Goal: Transaction & Acquisition: Purchase product/service

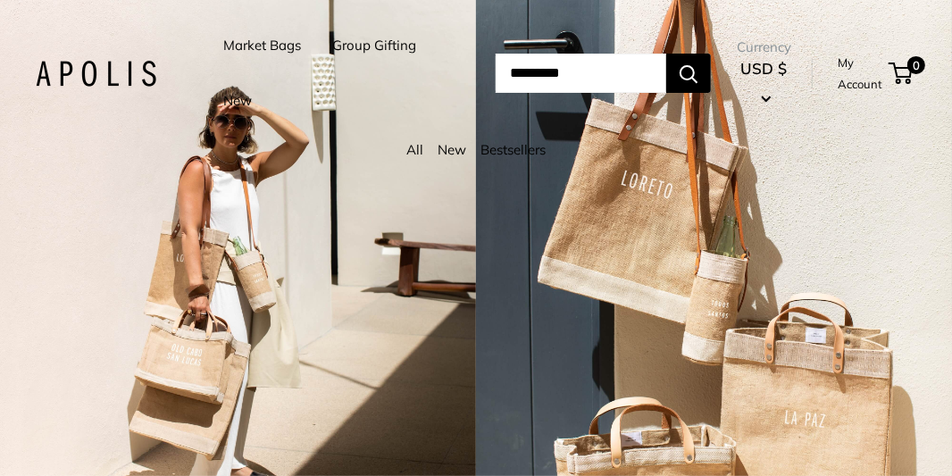
click at [458, 150] on link "New" at bounding box center [452, 149] width 29 height 17
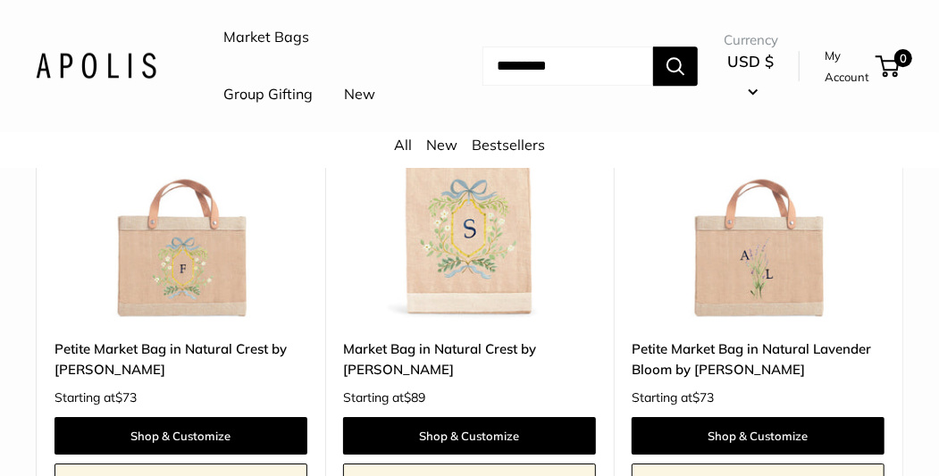
scroll to position [8397, 0]
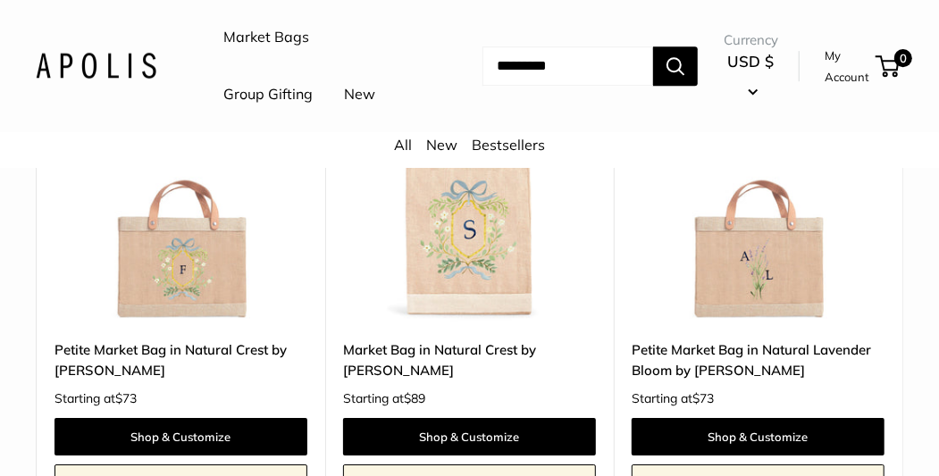
click at [0, 0] on img at bounding box center [0, 0] width 0 height 0
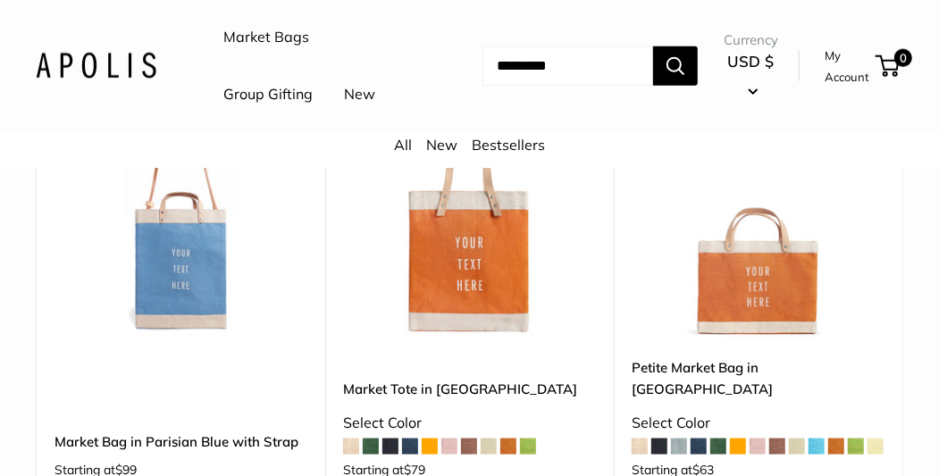
scroll to position [6727, 0]
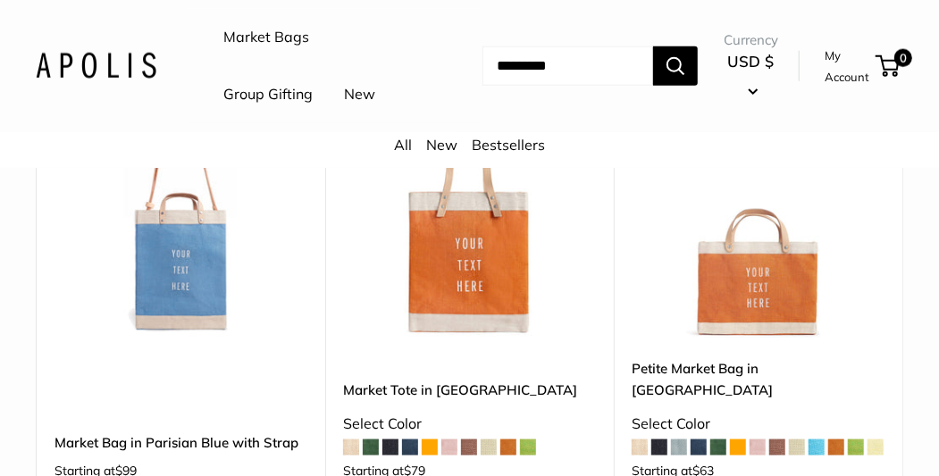
click at [0, 0] on img at bounding box center [0, 0] width 0 height 0
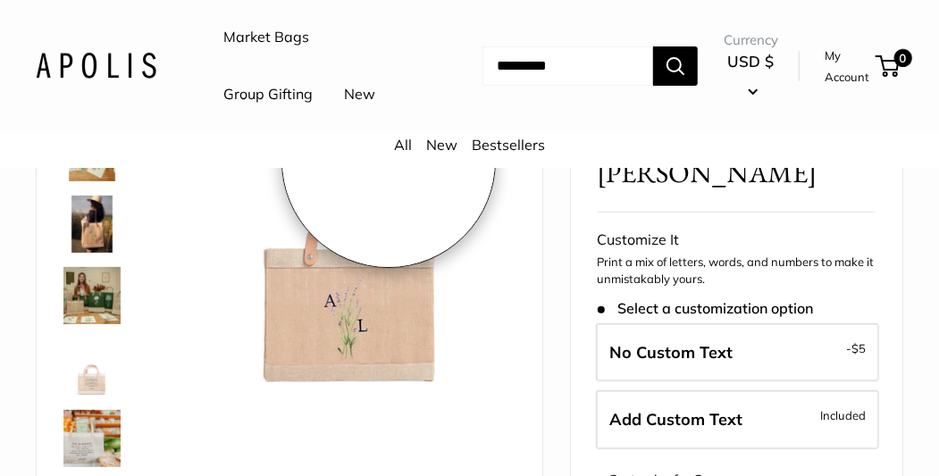
scroll to position [204, 0]
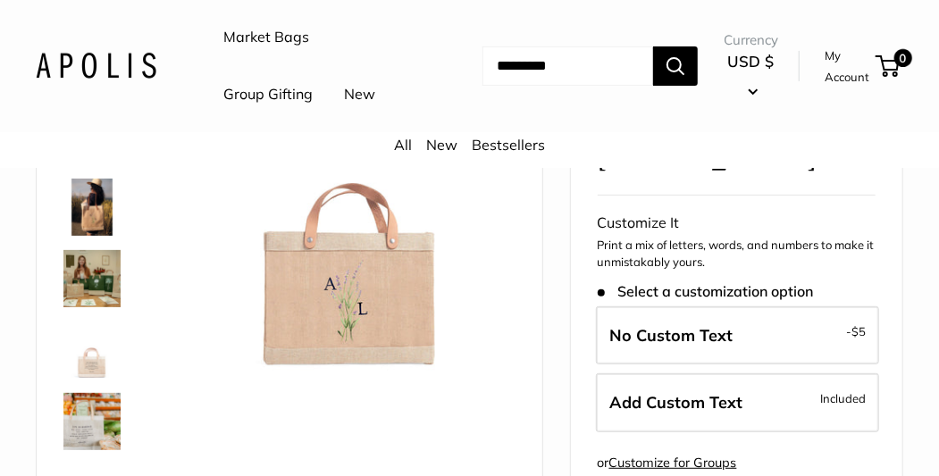
click at [82, 362] on img at bounding box center [91, 350] width 57 height 57
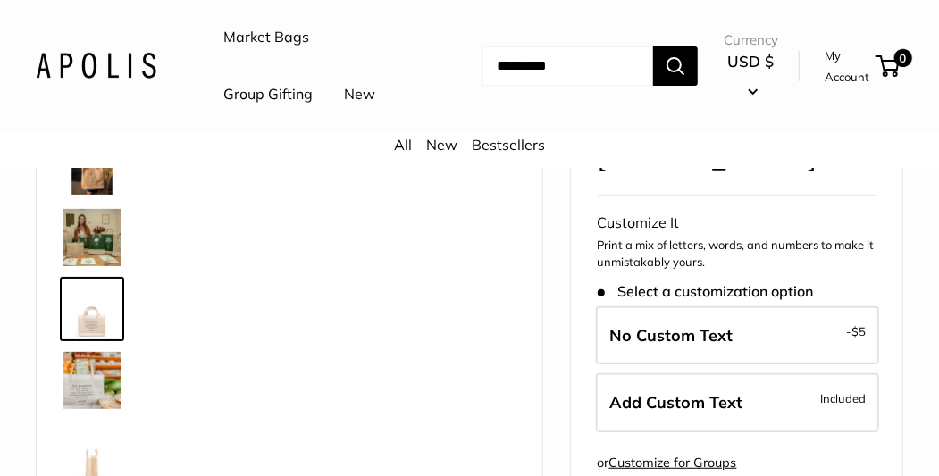
scroll to position [42, 0]
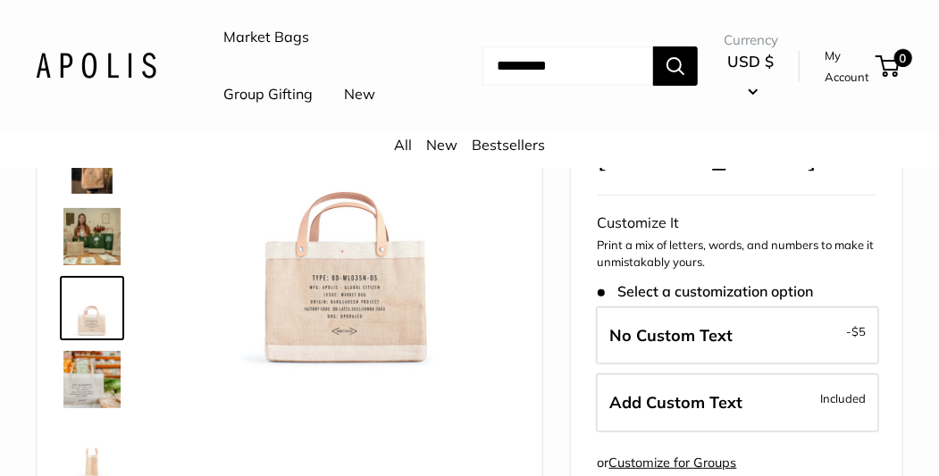
click at [82, 385] on img at bounding box center [91, 379] width 57 height 57
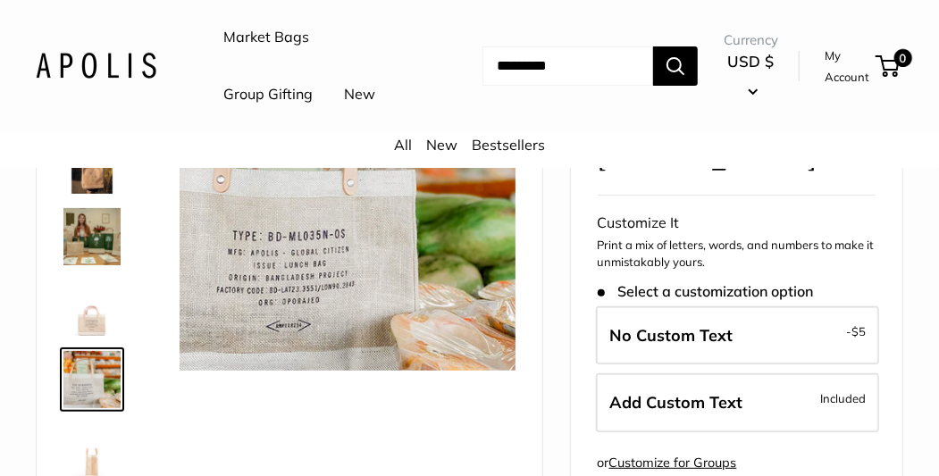
click at [78, 329] on img at bounding box center [91, 308] width 57 height 57
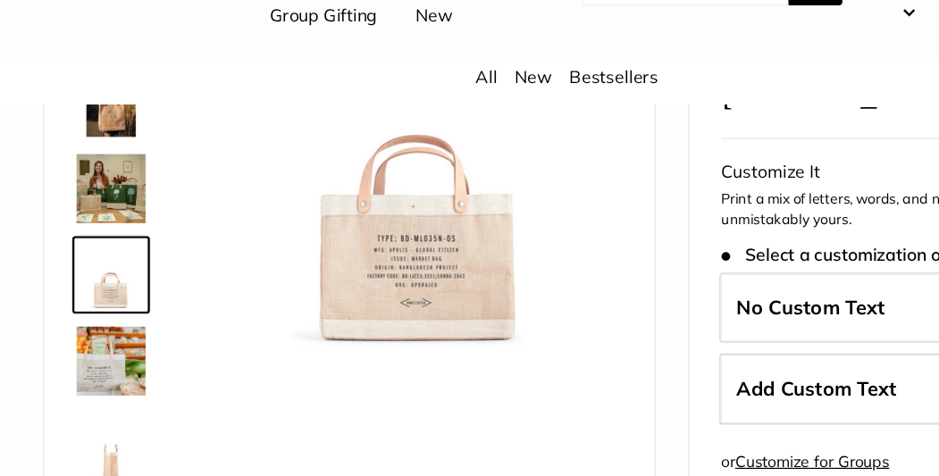
scroll to position [200, 0]
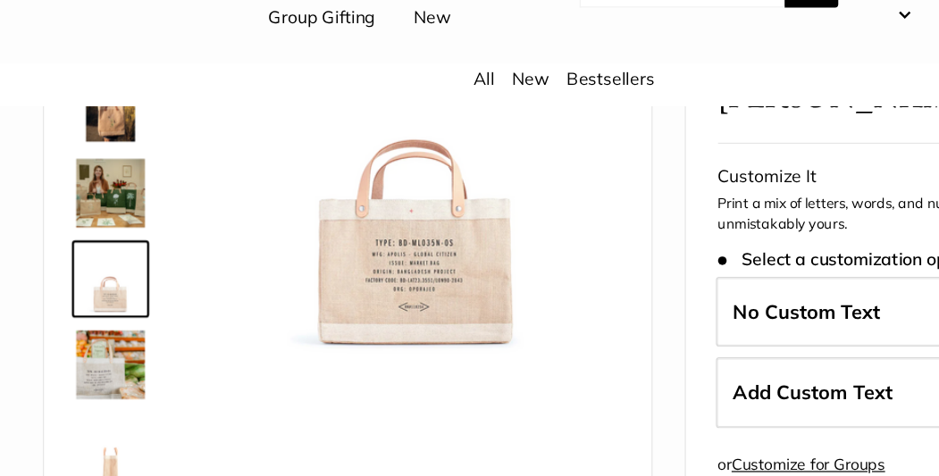
click at [91, 239] on img at bounding box center [91, 240] width 57 height 57
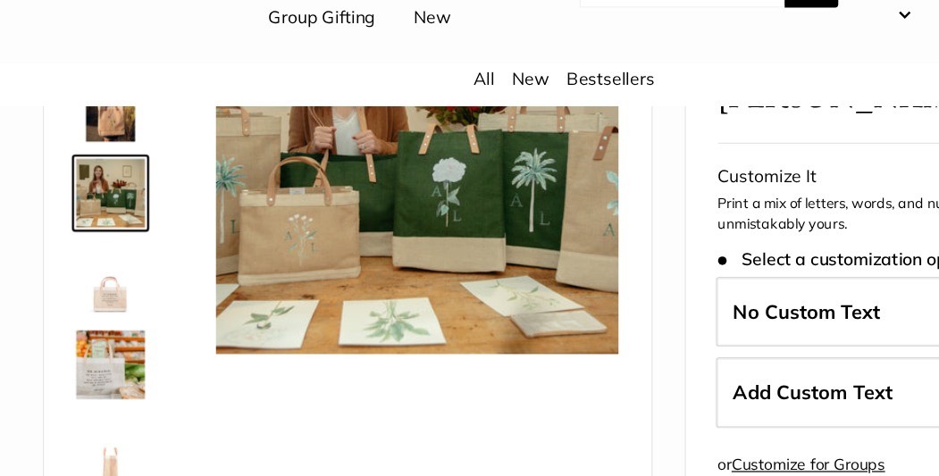
scroll to position [0, 0]
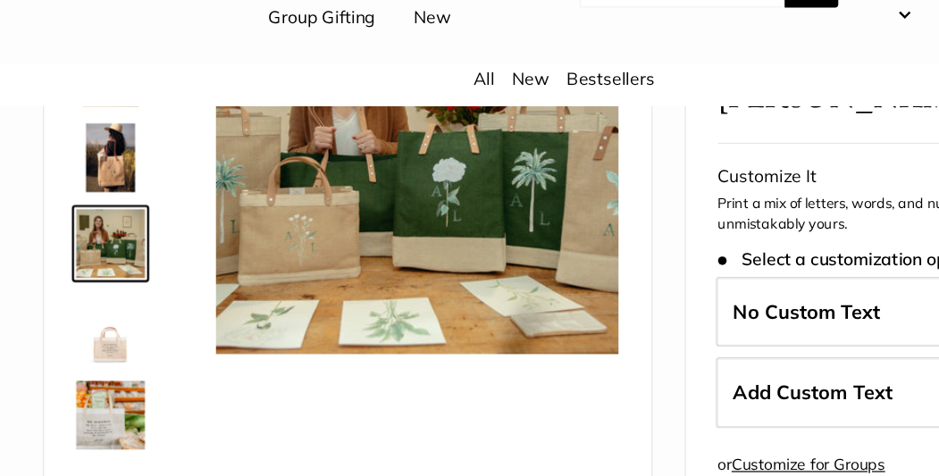
click at [97, 202] on img at bounding box center [91, 210] width 57 height 57
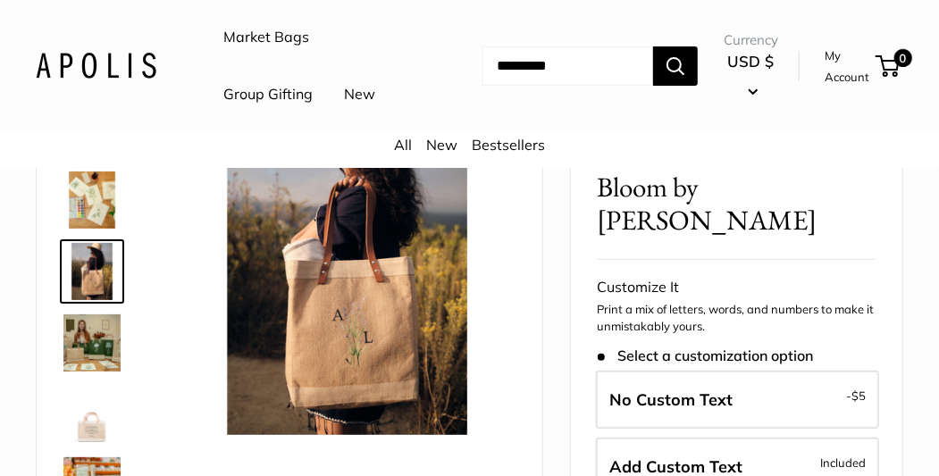
scroll to position [138, 0]
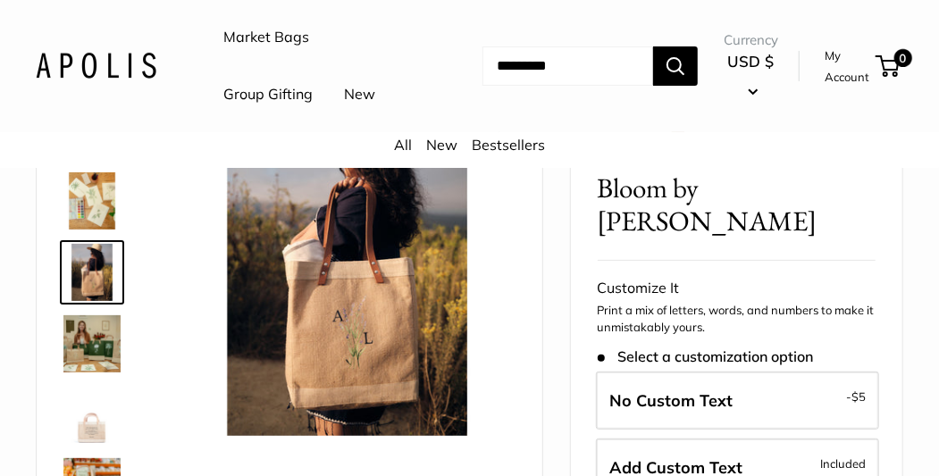
click at [78, 333] on img at bounding box center [91, 343] width 57 height 57
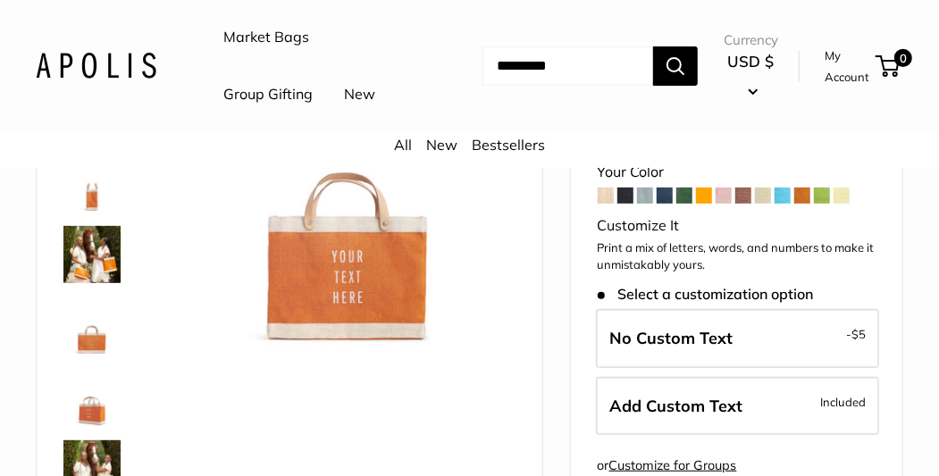
scroll to position [227, 0]
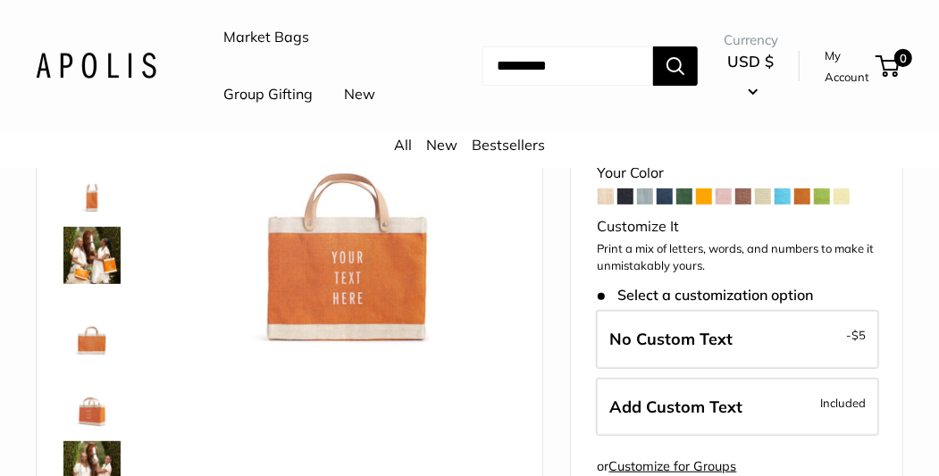
click at [82, 346] on img at bounding box center [91, 326] width 57 height 57
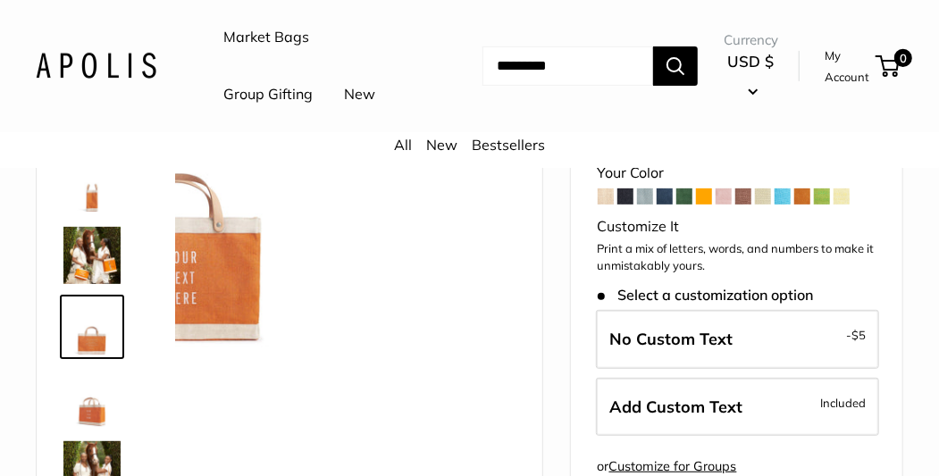
scroll to position [55, 0]
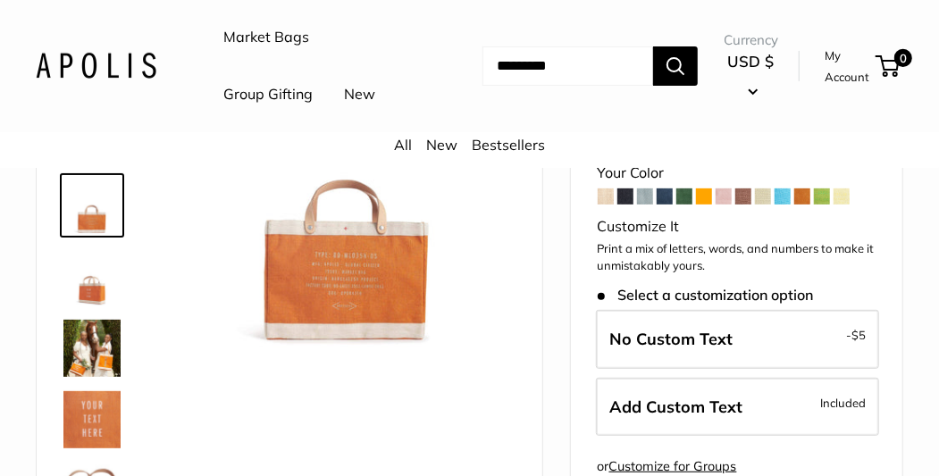
click at [83, 365] on img at bounding box center [91, 348] width 57 height 57
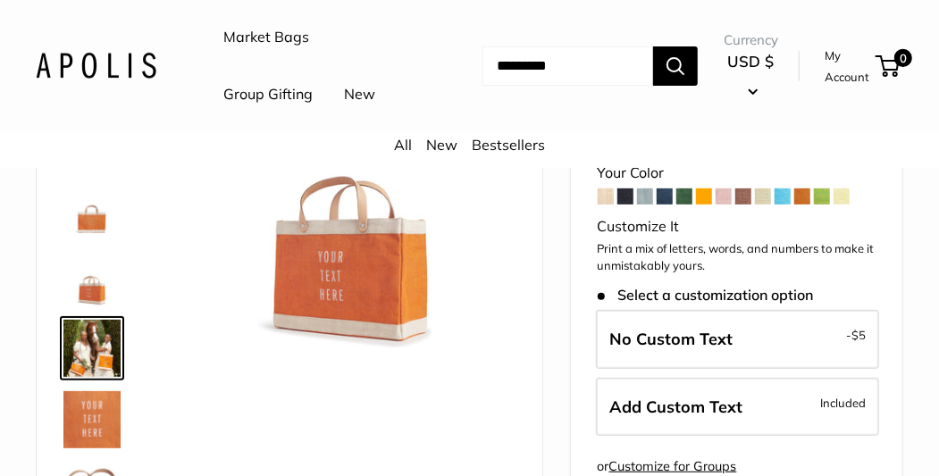
scroll to position [198, 0]
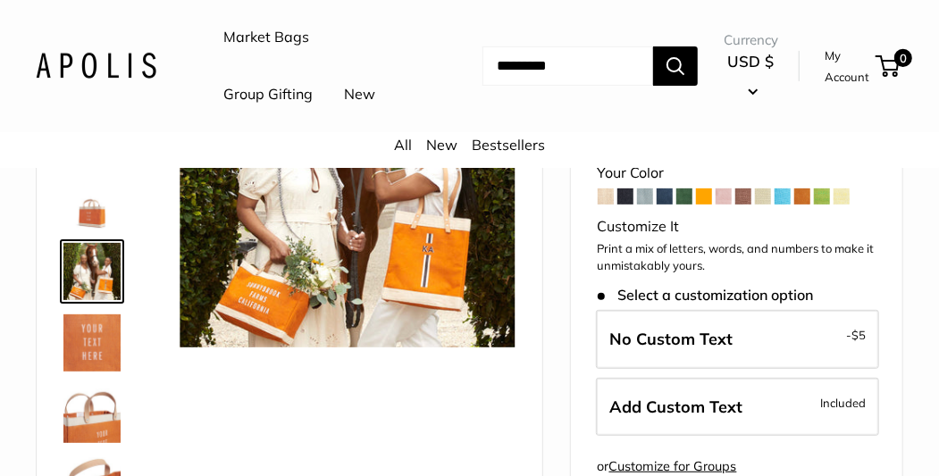
click at [248, 37] on link "Market Bags" at bounding box center [266, 37] width 86 height 27
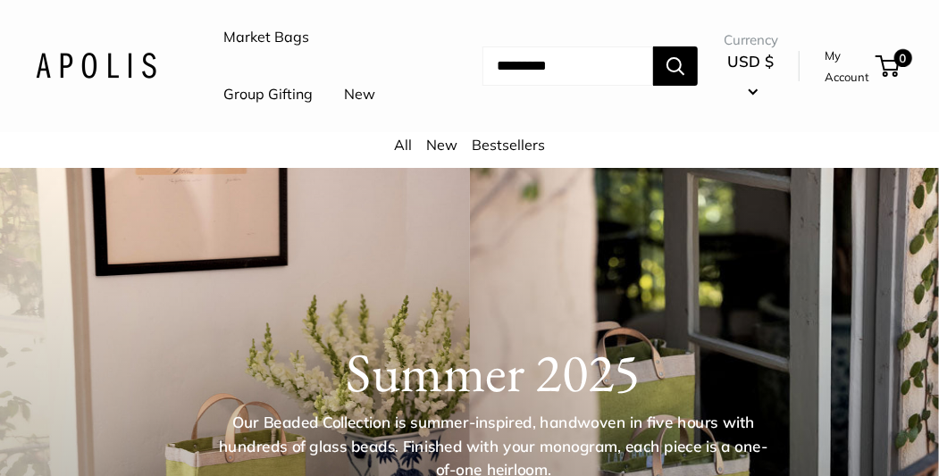
click at [255, 105] on link "Group Gifting" at bounding box center [267, 94] width 89 height 27
click at [432, 143] on link "New" at bounding box center [441, 145] width 31 height 18
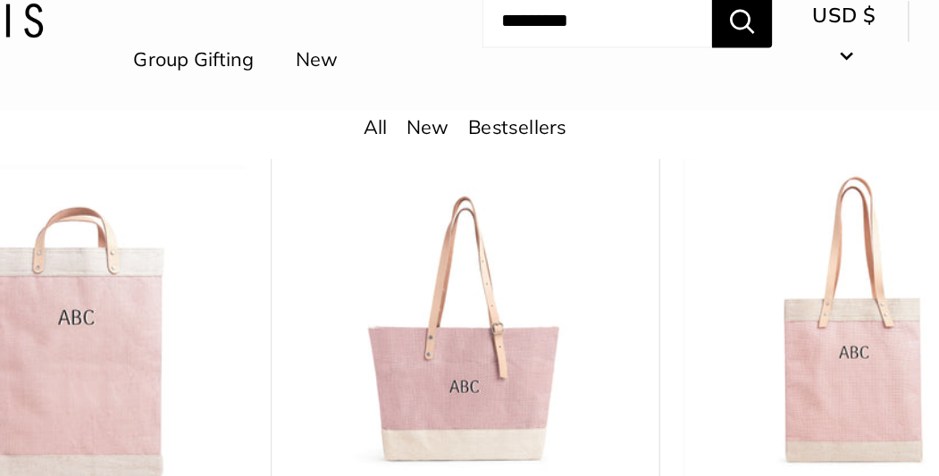
scroll to position [1282, 0]
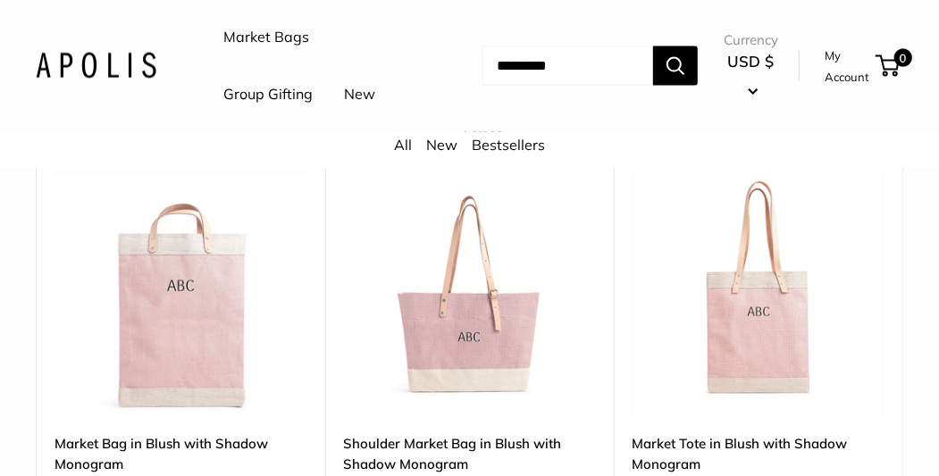
click at [0, 0] on img at bounding box center [0, 0] width 0 height 0
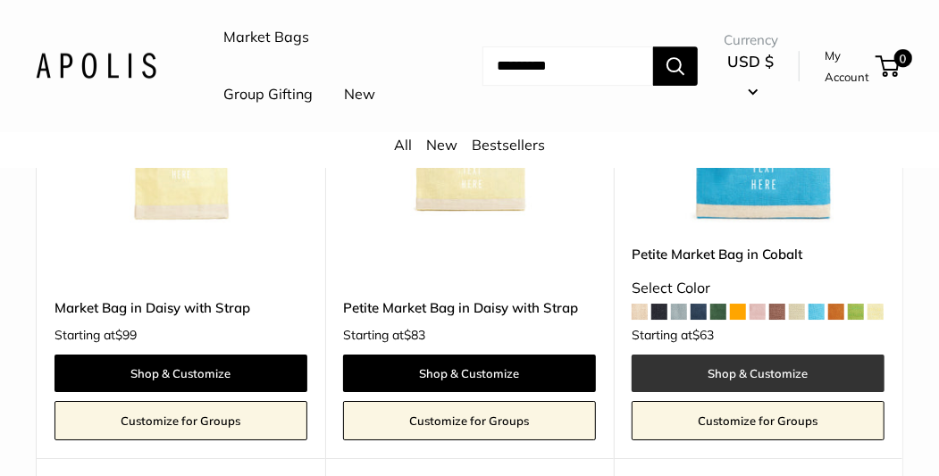
scroll to position [2527, 0]
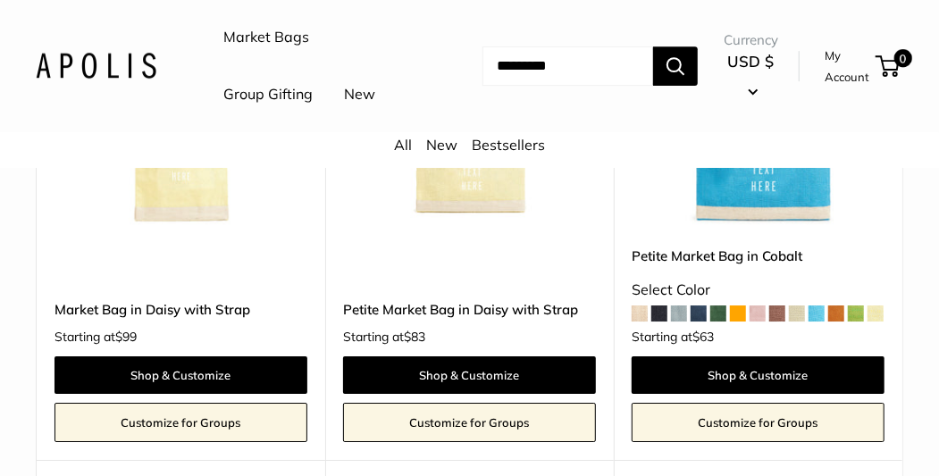
click at [659, 306] on span at bounding box center [659, 314] width 16 height 16
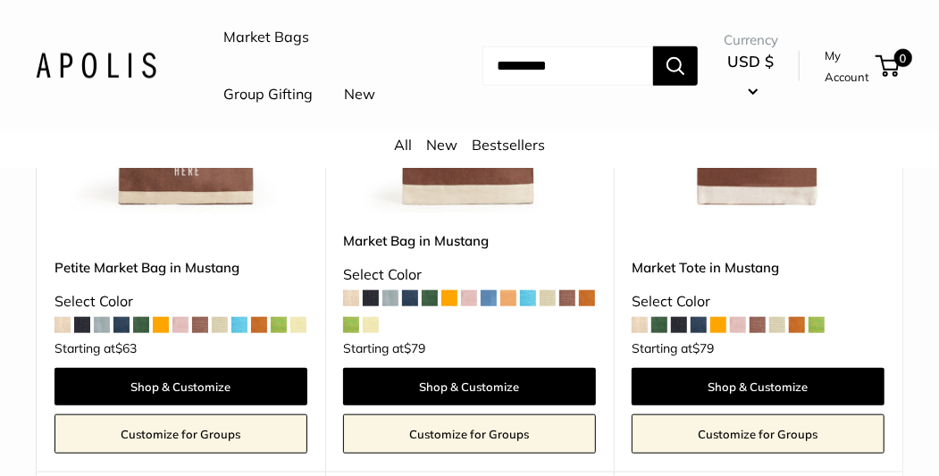
scroll to position [3628, 0]
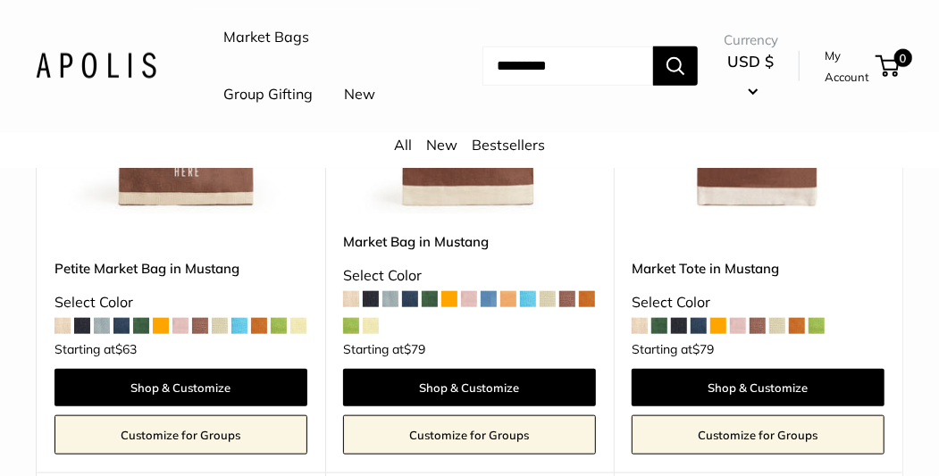
click at [240, 319] on span at bounding box center [239, 326] width 16 height 16
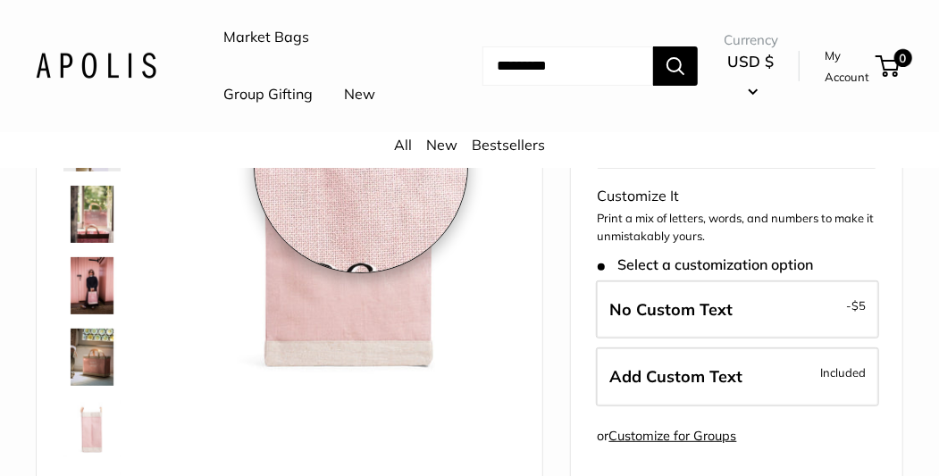
scroll to position [197, 0]
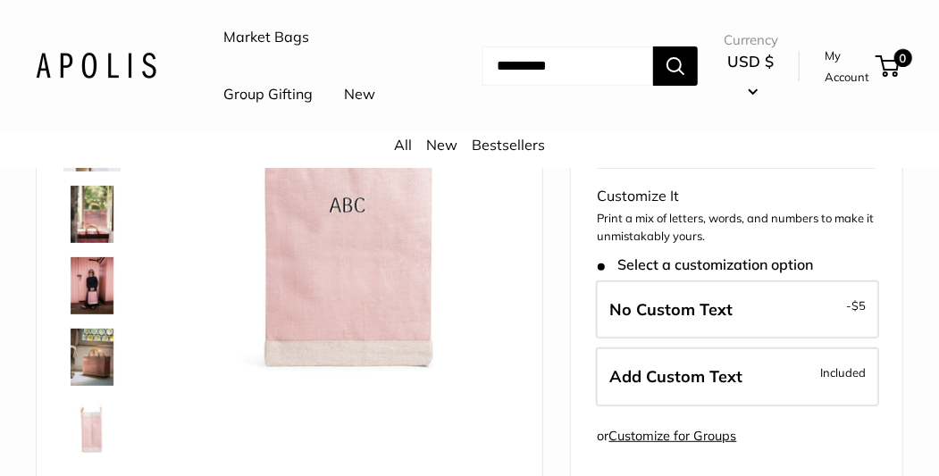
click at [87, 278] on img at bounding box center [91, 285] width 57 height 57
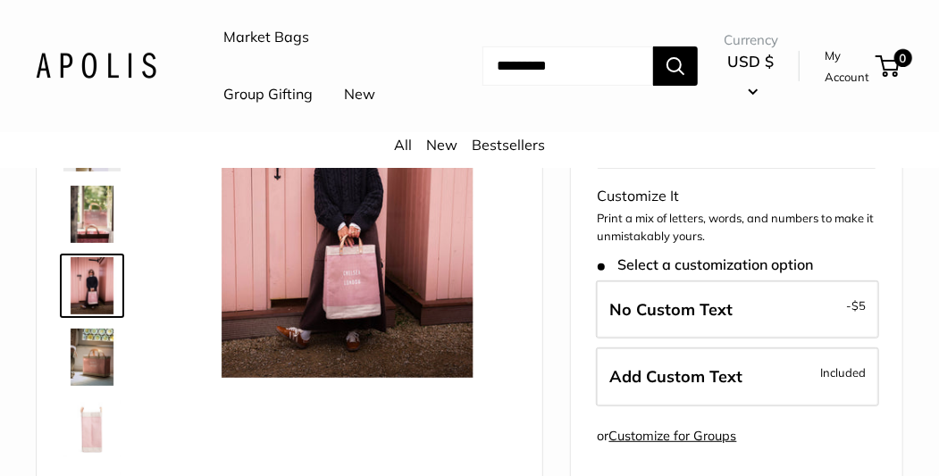
click at [83, 355] on img at bounding box center [91, 357] width 57 height 57
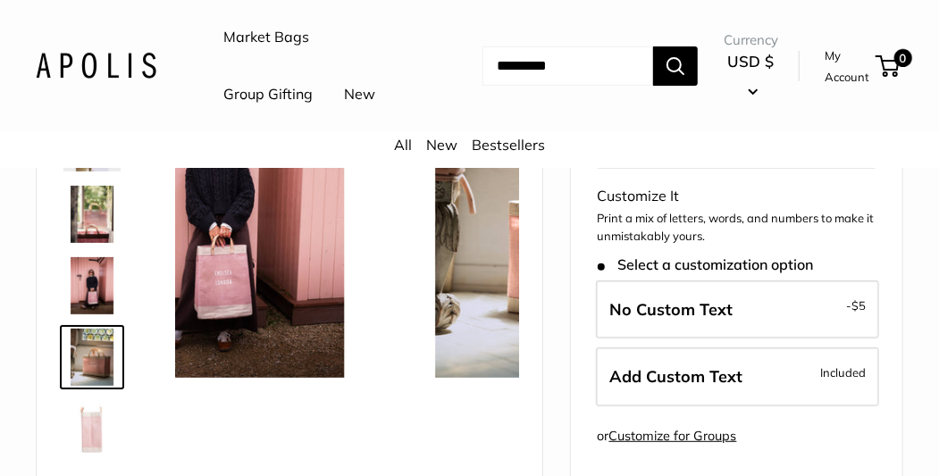
scroll to position [55, 0]
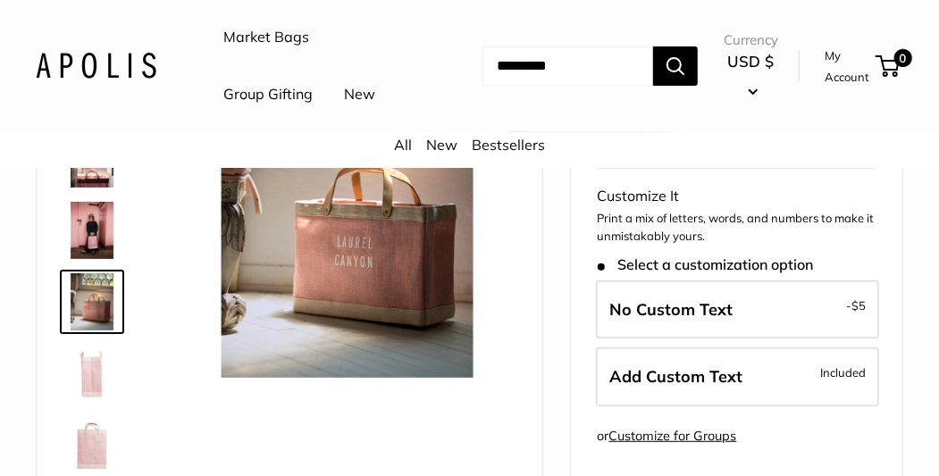
click at [87, 453] on img at bounding box center [91, 444] width 57 height 57
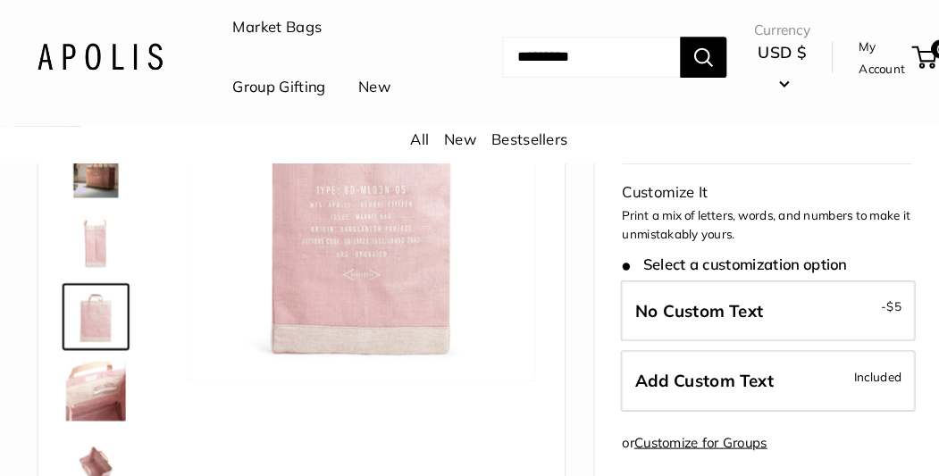
scroll to position [197, 0]
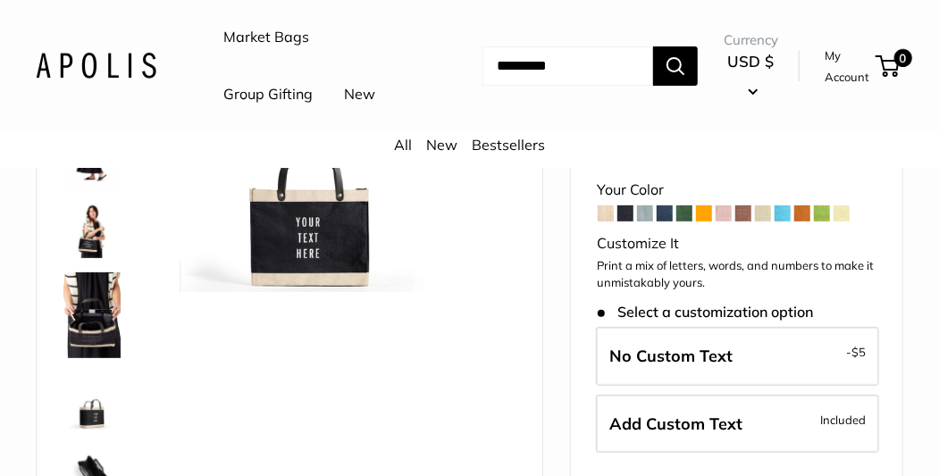
scroll to position [209, 0]
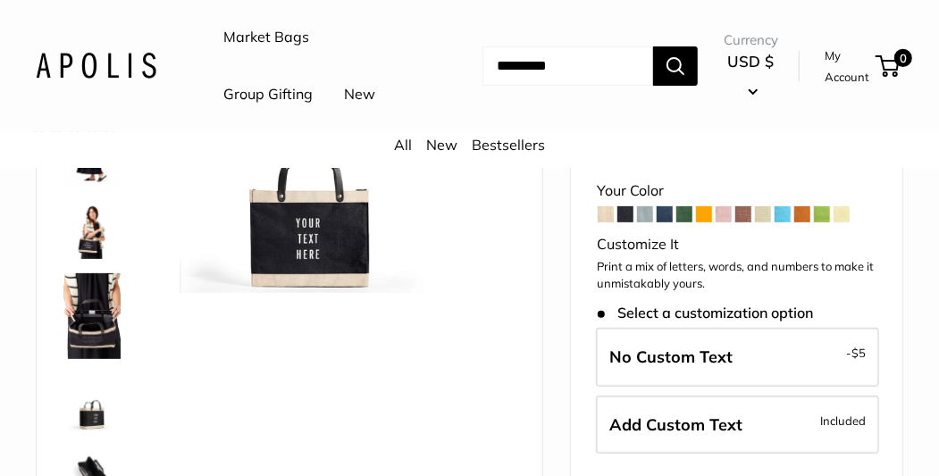
click at [83, 344] on img at bounding box center [91, 316] width 57 height 86
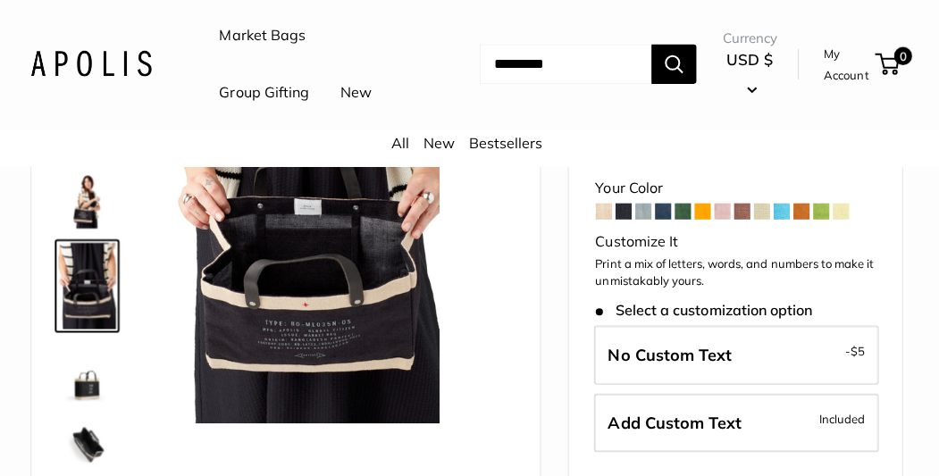
scroll to position [211, 0]
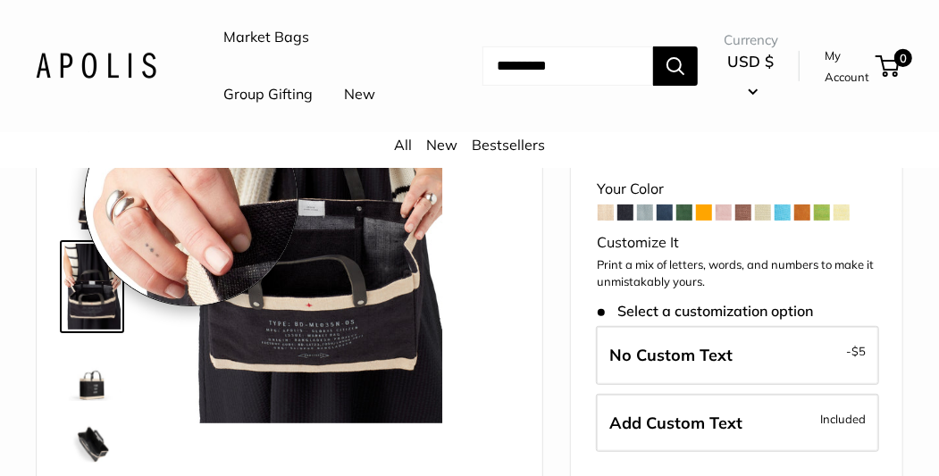
click at [124, 187] on div at bounding box center [99, 286] width 86 height 536
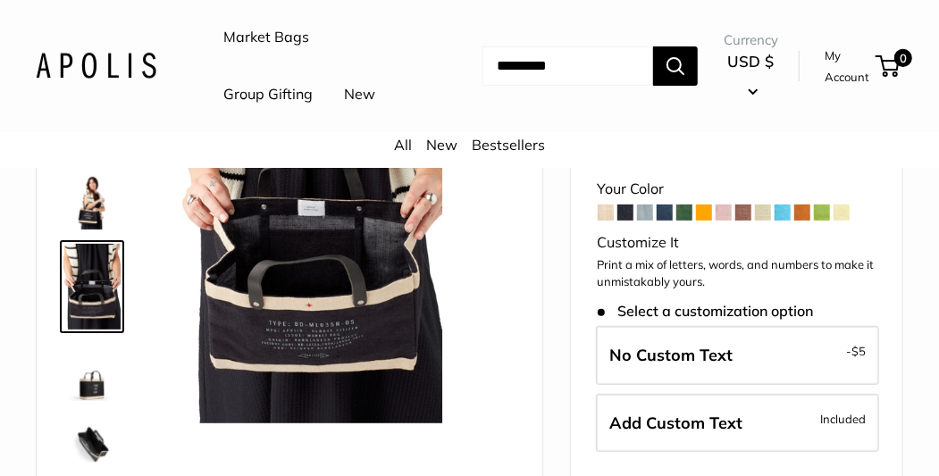
click at [95, 197] on img at bounding box center [91, 200] width 57 height 57
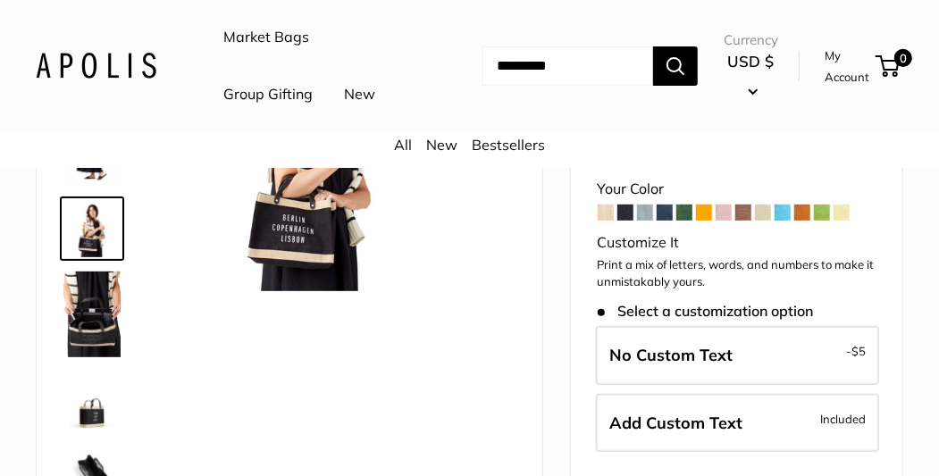
click at [96, 407] on img at bounding box center [91, 400] width 57 height 57
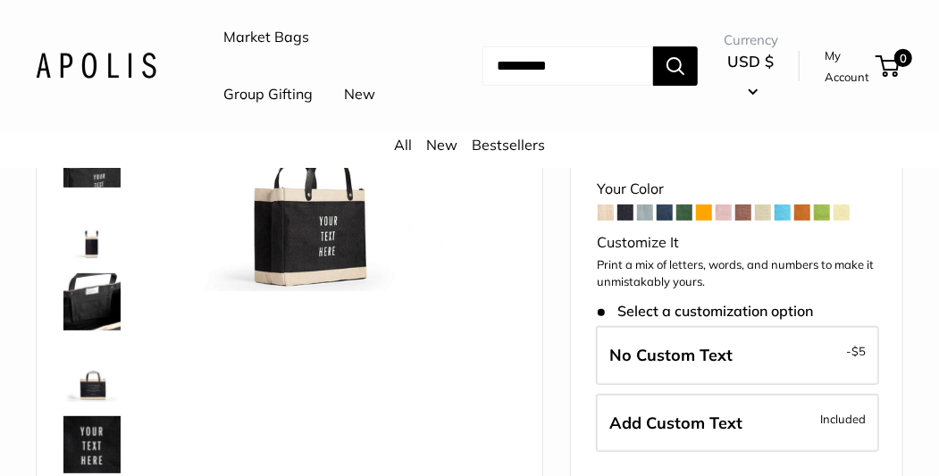
scroll to position [386, 0]
click at [84, 299] on img at bounding box center [91, 300] width 57 height 57
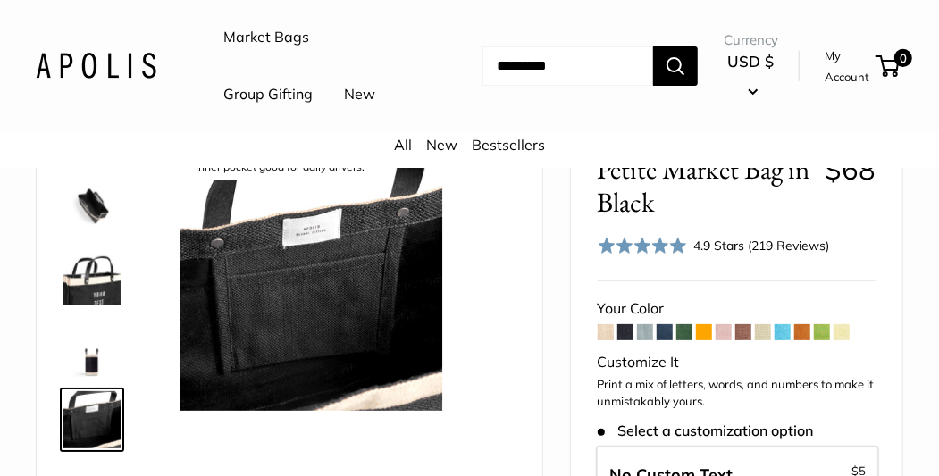
scroll to position [385, 0]
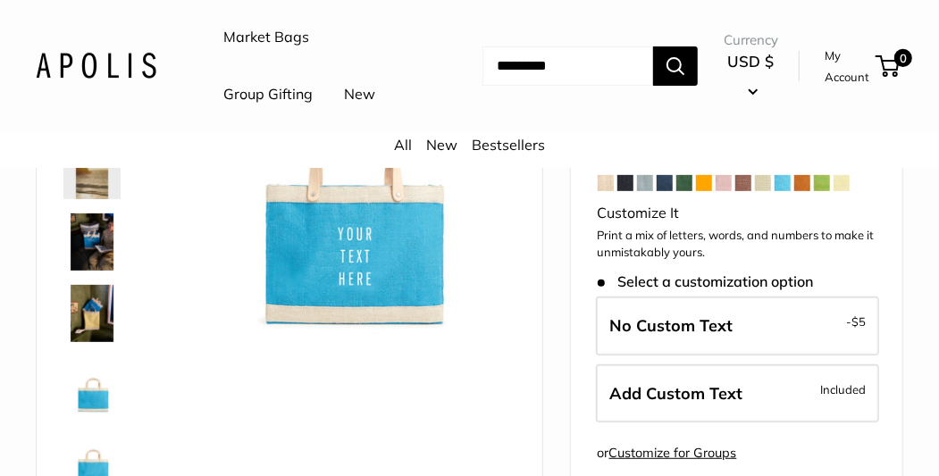
scroll to position [237, 0]
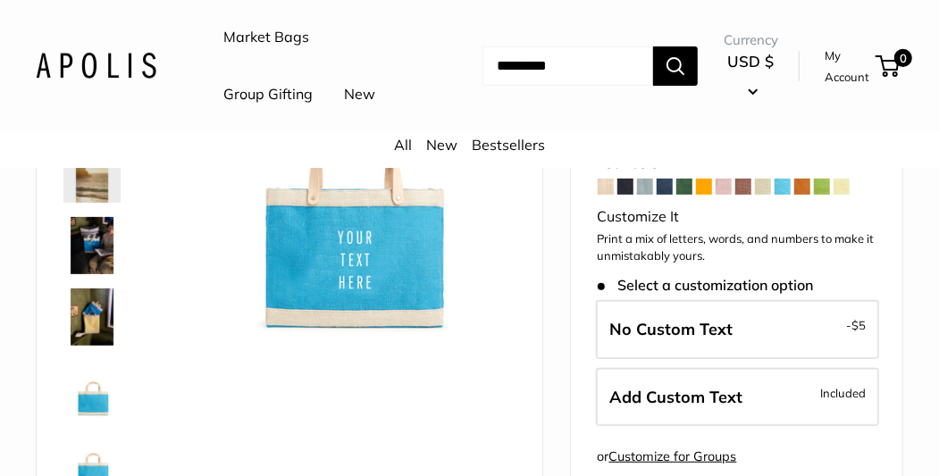
click at [602, 186] on span at bounding box center [606, 187] width 16 height 16
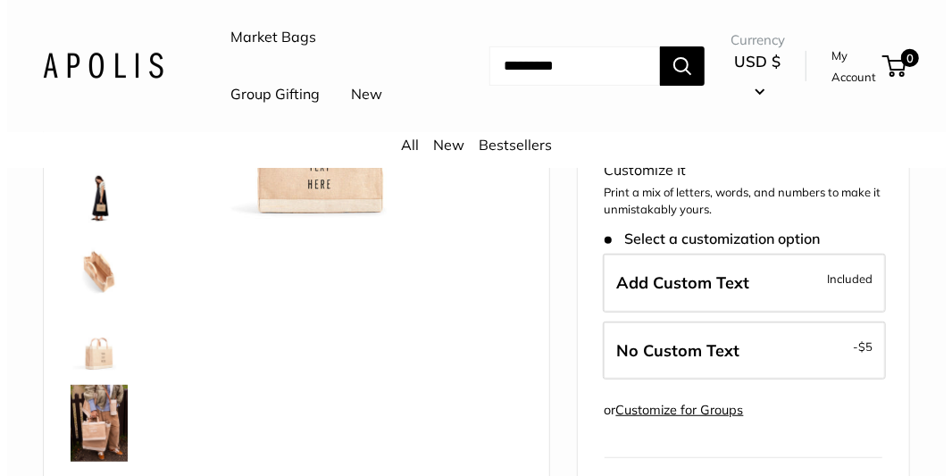
scroll to position [299, 0]
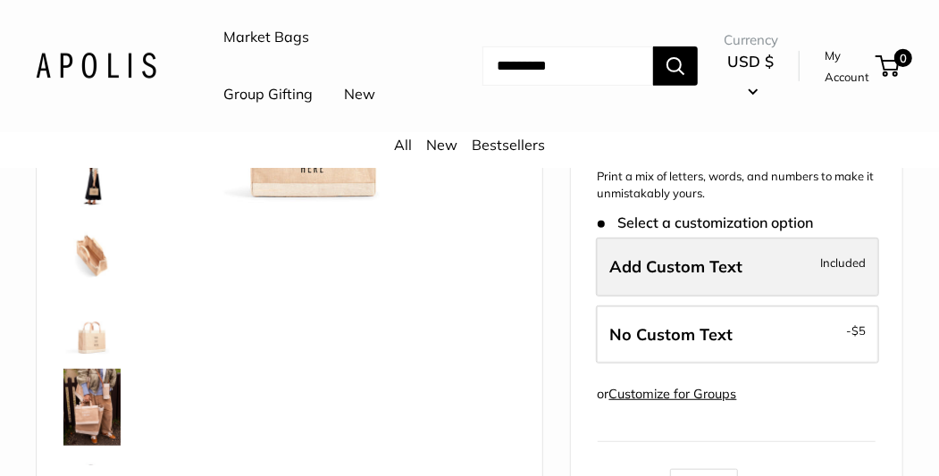
click at [847, 259] on span "Included" at bounding box center [843, 262] width 46 height 21
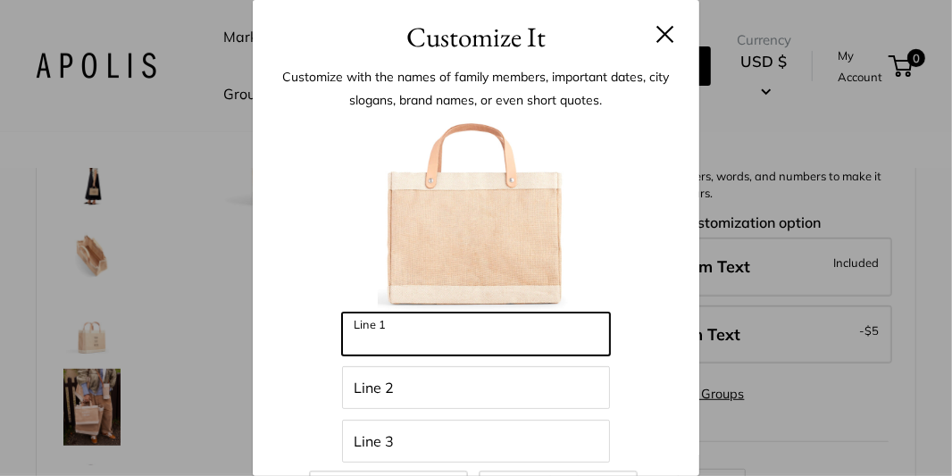
click at [405, 332] on input "Line 1" at bounding box center [476, 334] width 268 height 43
click at [401, 343] on input "**********" at bounding box center [476, 334] width 268 height 43
type input "**********"
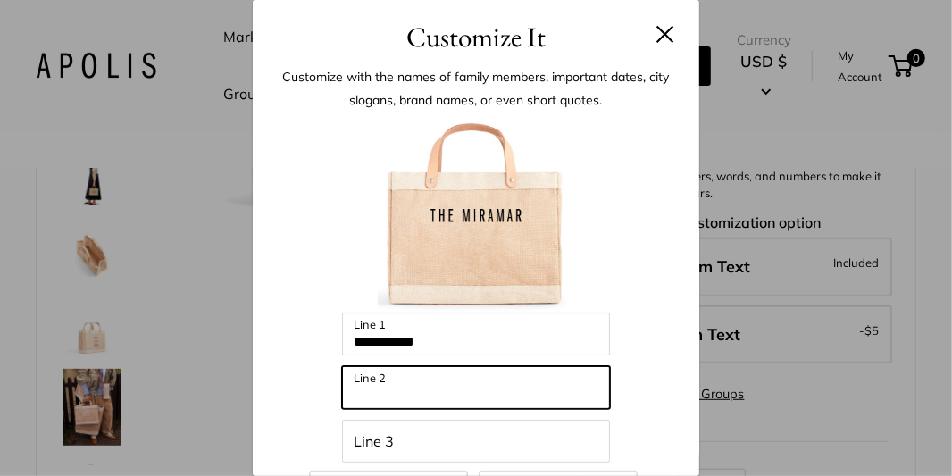
click at [381, 386] on input "Line 2" at bounding box center [476, 387] width 268 height 43
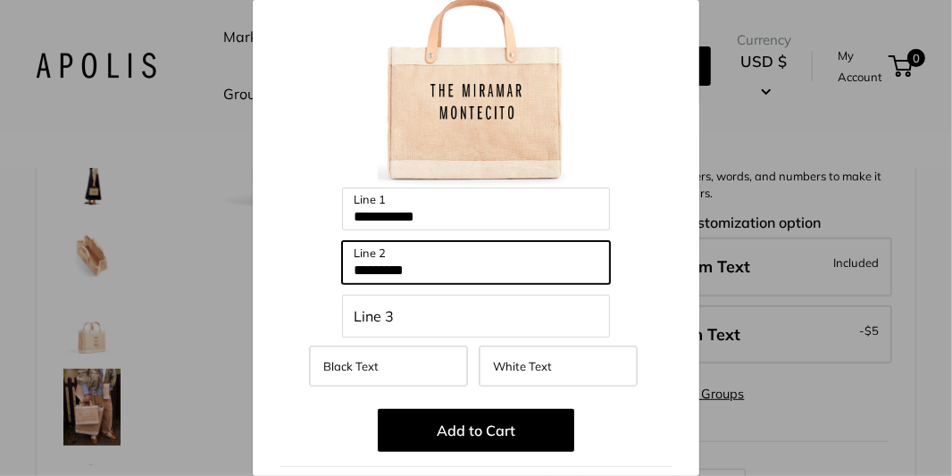
scroll to position [124, 0]
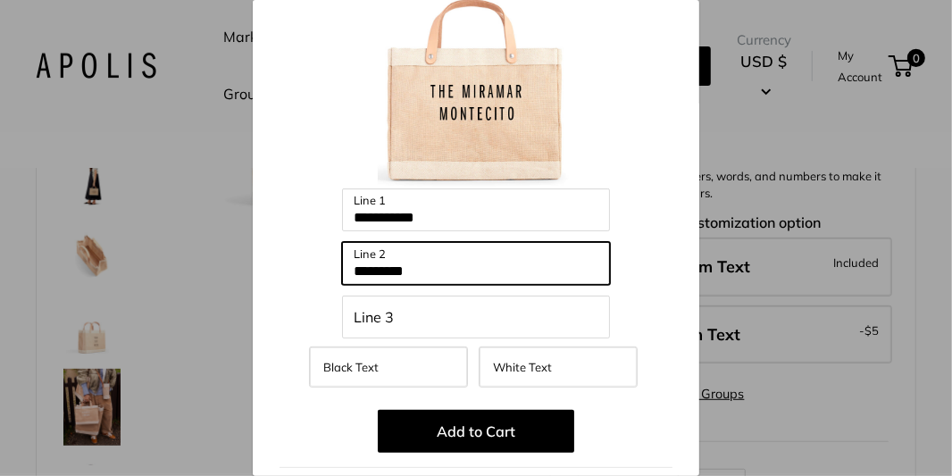
drag, startPoint x: 348, startPoint y: 269, endPoint x: 469, endPoint y: 271, distance: 121.5
click at [469, 271] on input "*********" at bounding box center [476, 263] width 268 height 43
type input "*"
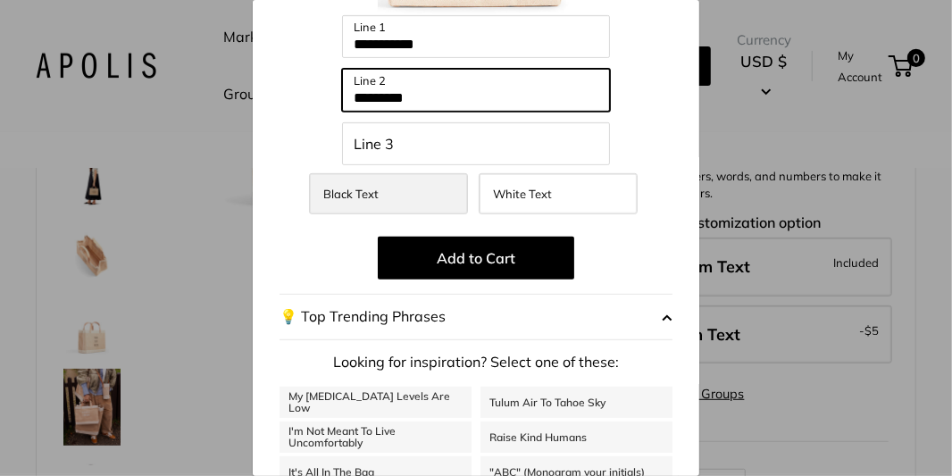
scroll to position [319, 0]
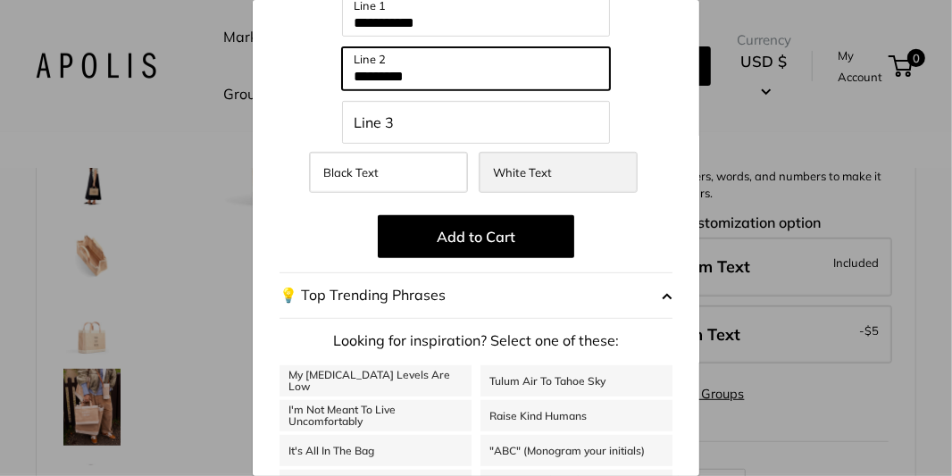
type input "*********"
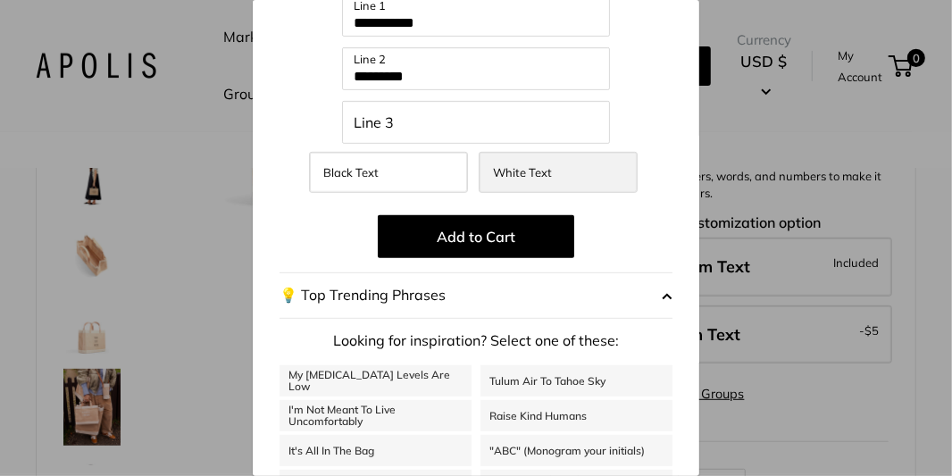
click at [528, 172] on span "White Text" at bounding box center [522, 172] width 59 height 14
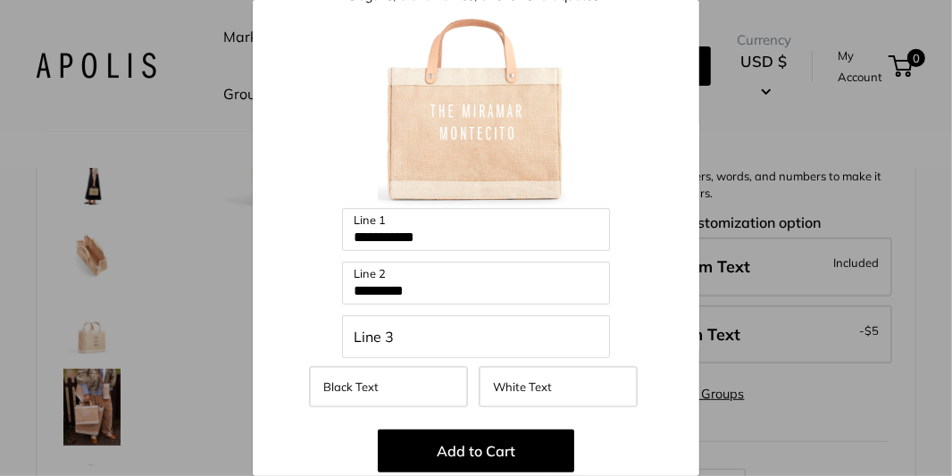
scroll to position [103, 0]
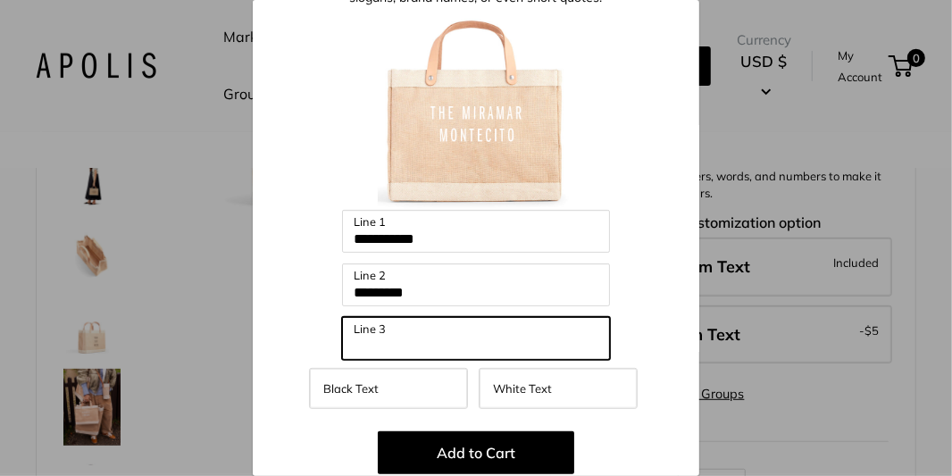
click at [370, 337] on input "Line 3" at bounding box center [476, 338] width 268 height 43
type input "*********"
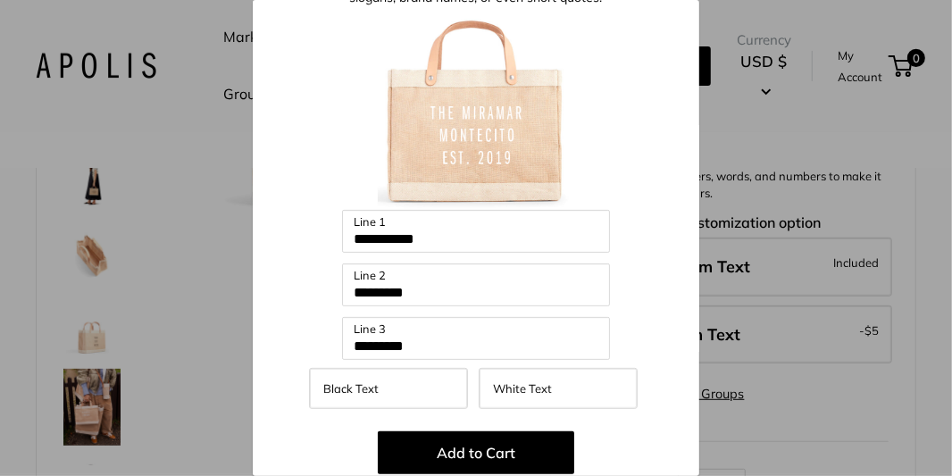
click at [673, 273] on div "**********" at bounding box center [476, 381] width 447 height 852
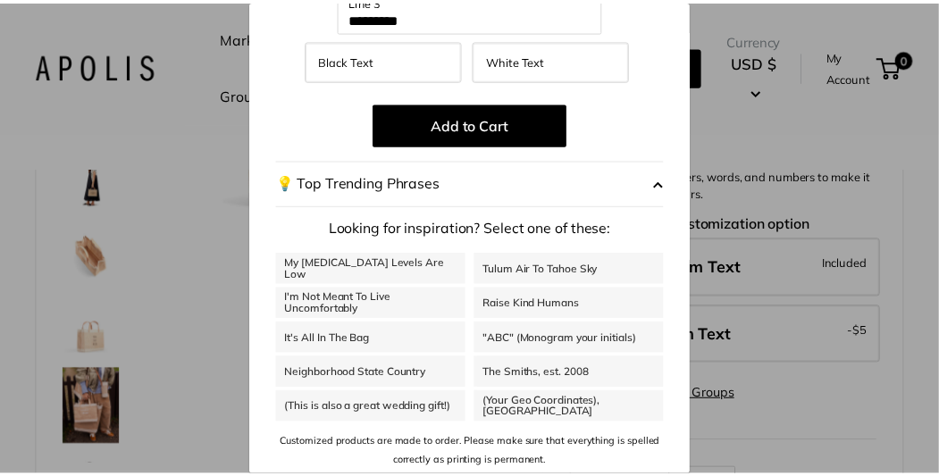
scroll to position [431, 0]
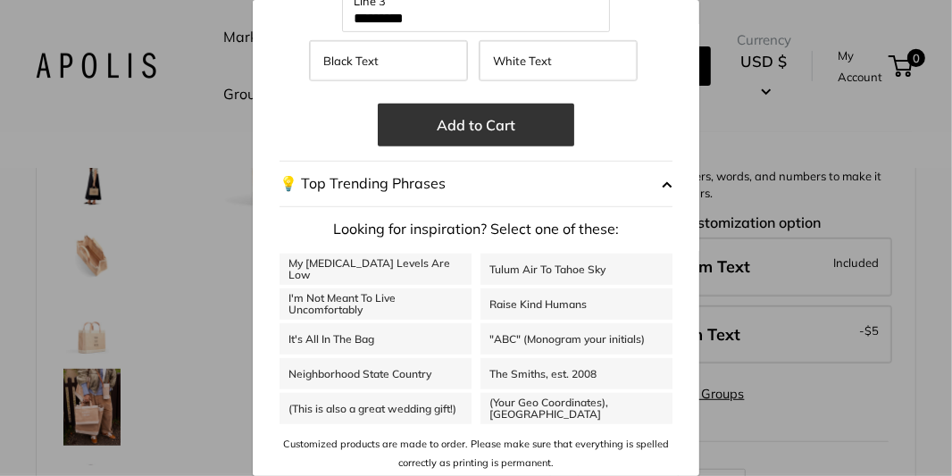
click at [439, 110] on button "Add to Cart" at bounding box center [476, 125] width 197 height 43
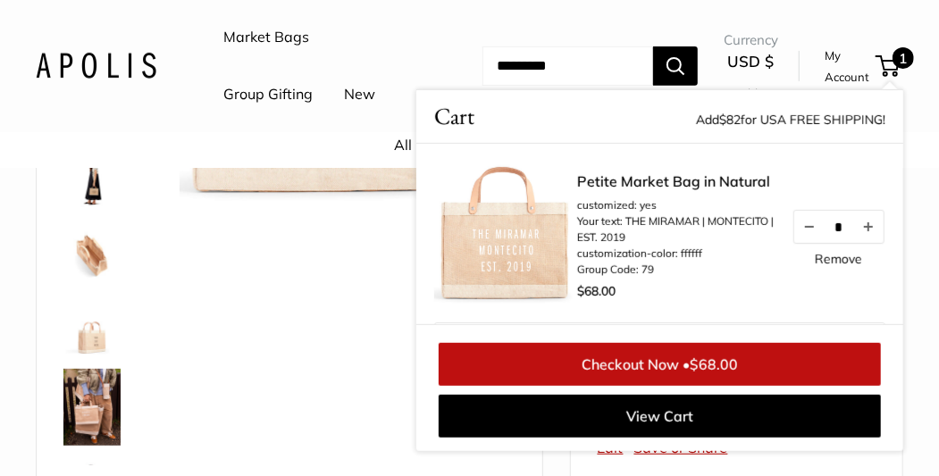
scroll to position [1, 0]
